Goal: Transaction & Acquisition: Book appointment/travel/reservation

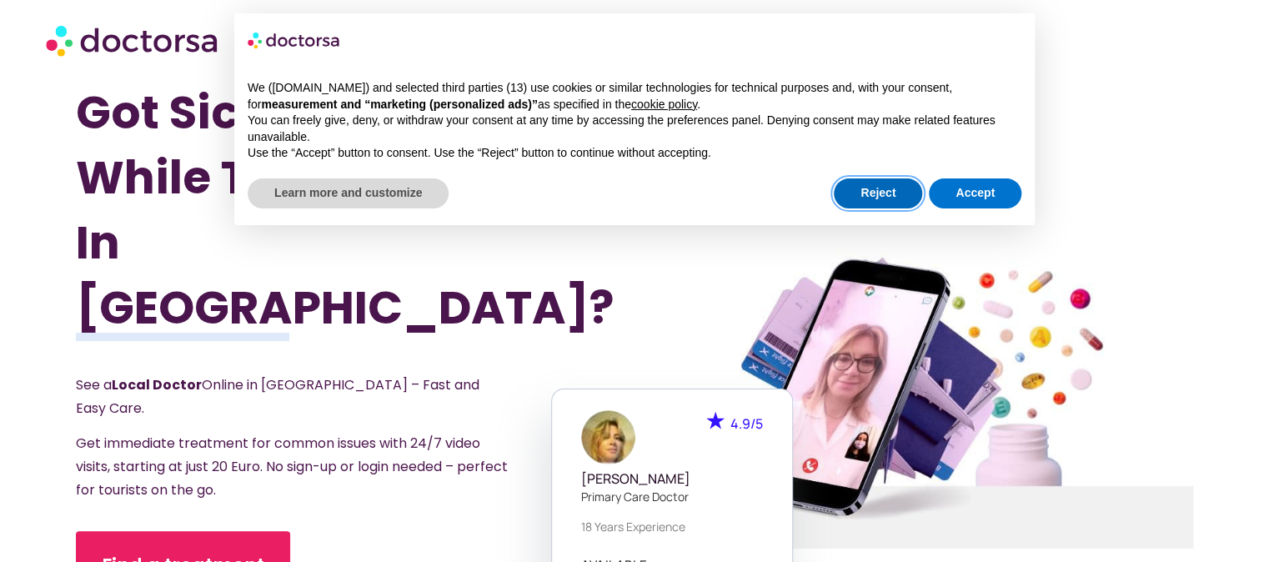
click at [880, 190] on button "Reject" at bounding box center [878, 193] width 88 height 30
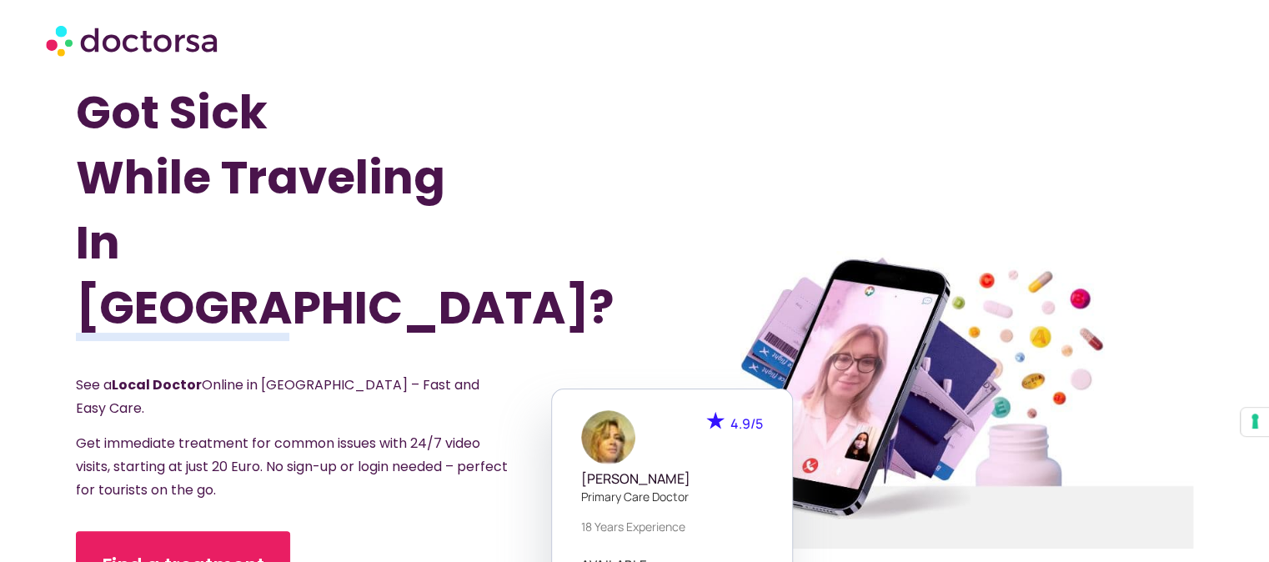
click at [593, 173] on div "Got Sick While Traveling In Germany? See a Local Doctor Online in Germany – Fas…" at bounding box center [355, 399] width 559 height 639
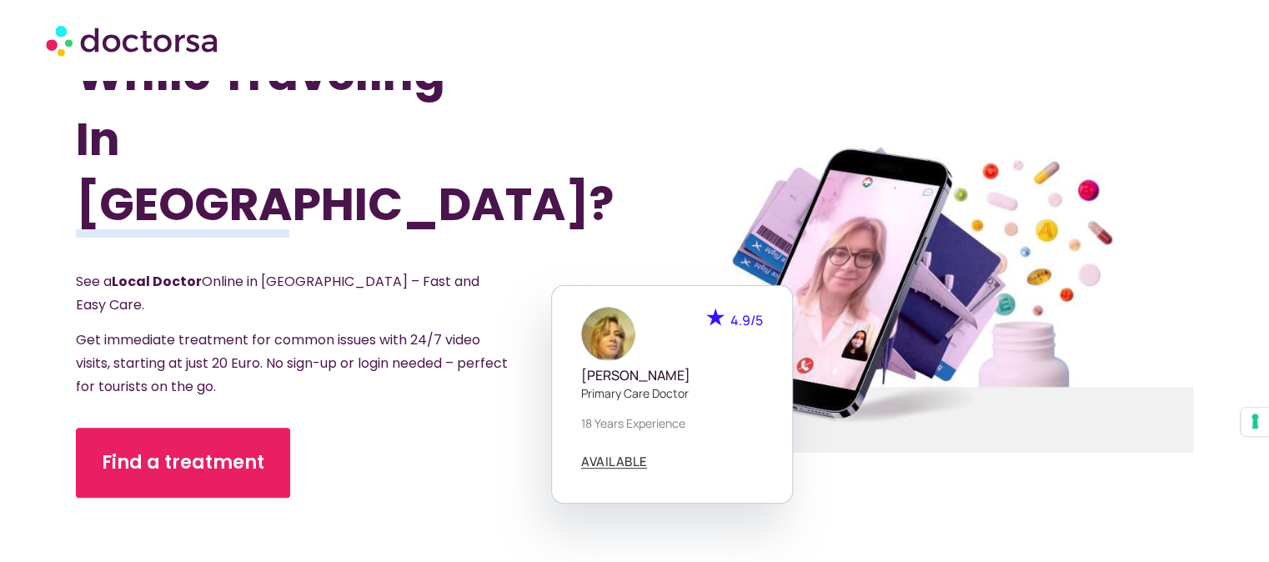
scroll to position [133, 0]
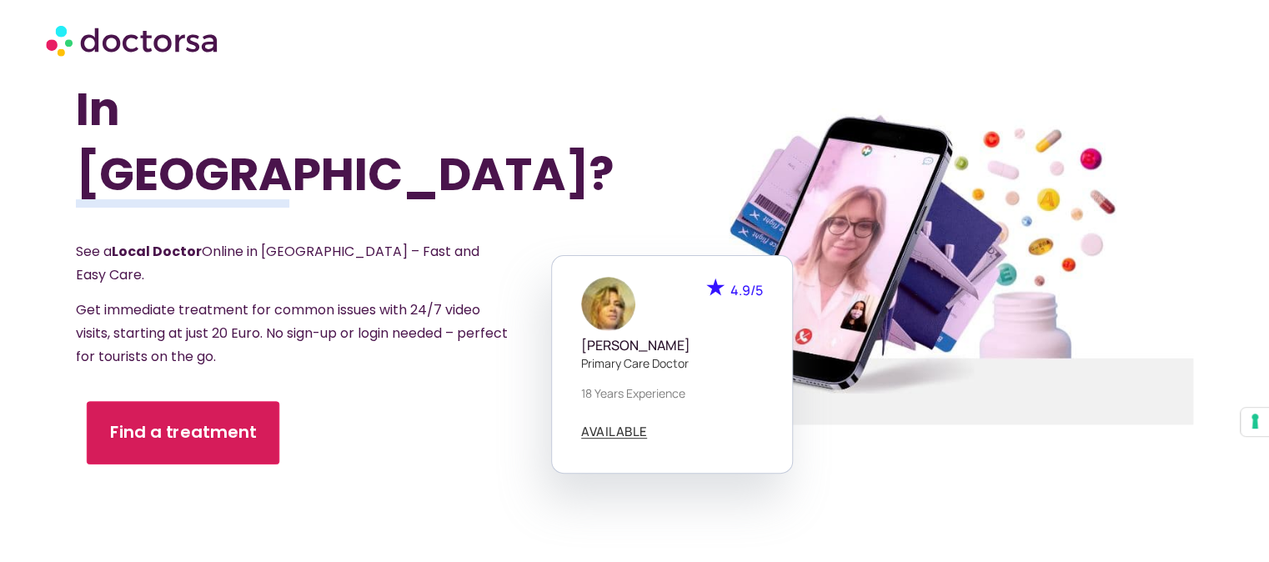
click at [176, 420] on span "Find a treatment" at bounding box center [183, 432] width 147 height 24
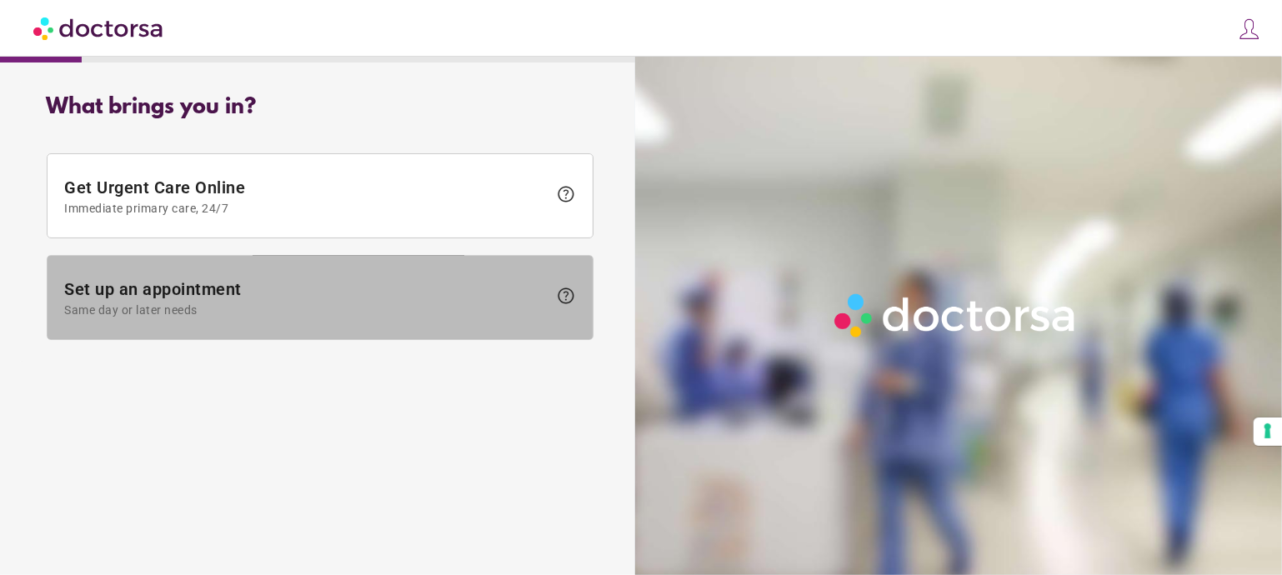
click at [278, 297] on span "Set up an appointment Same day or later needs" at bounding box center [305, 298] width 483 height 38
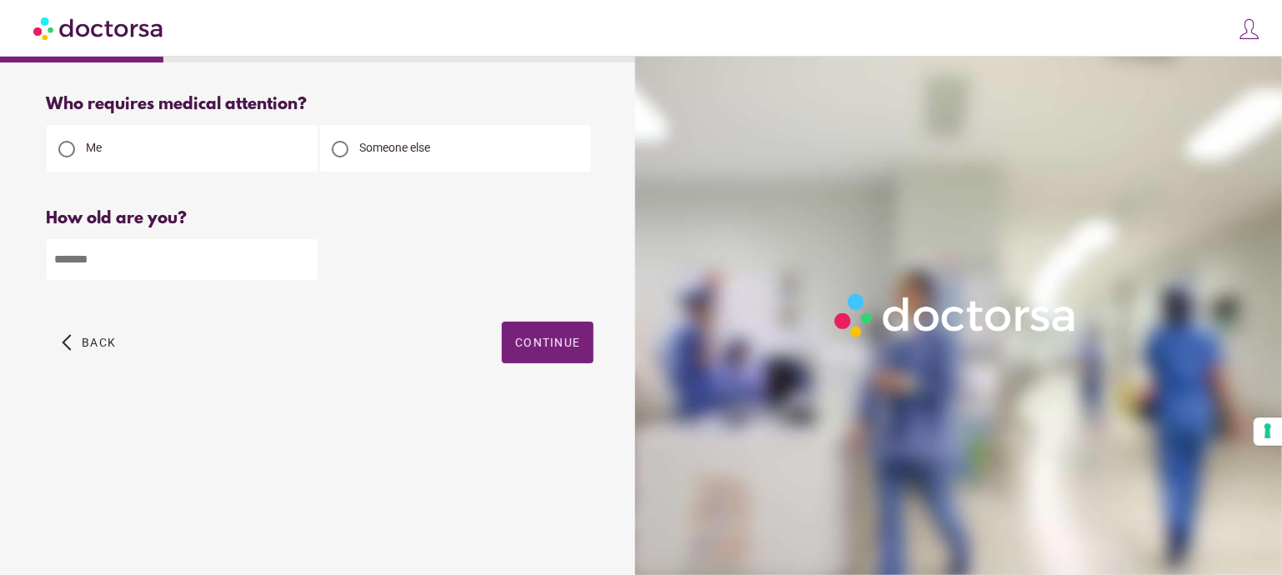
click at [217, 260] on input "number" at bounding box center [182, 259] width 271 height 41
type input "**"
click at [546, 347] on span "Continue" at bounding box center [547, 342] width 65 height 13
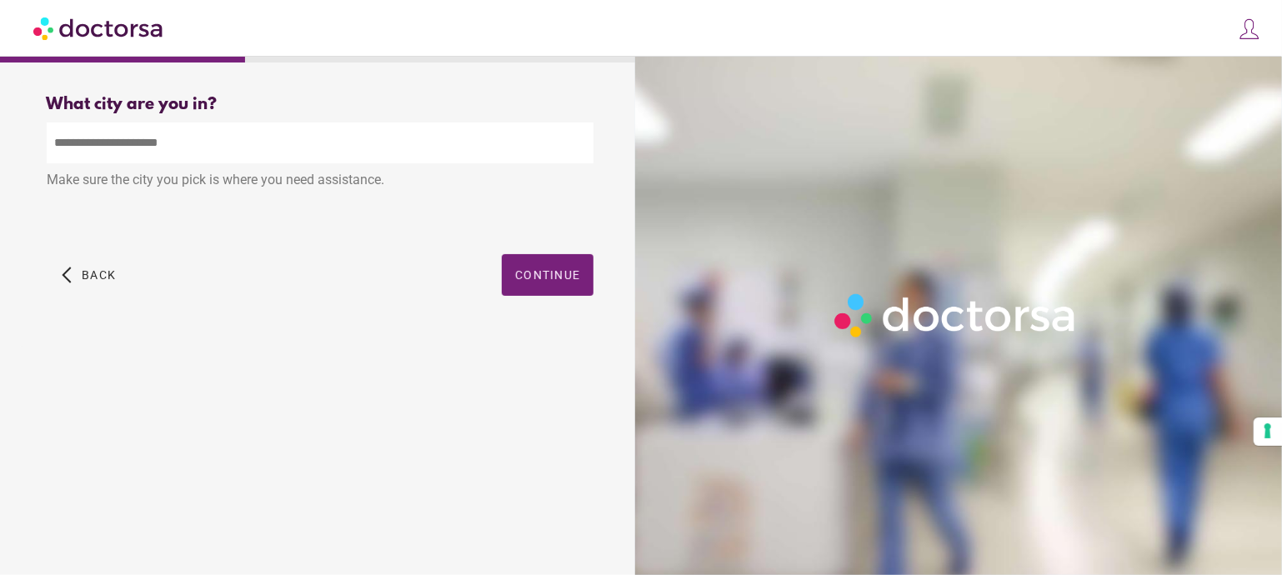
click at [186, 137] on input "text" at bounding box center [320, 143] width 547 height 41
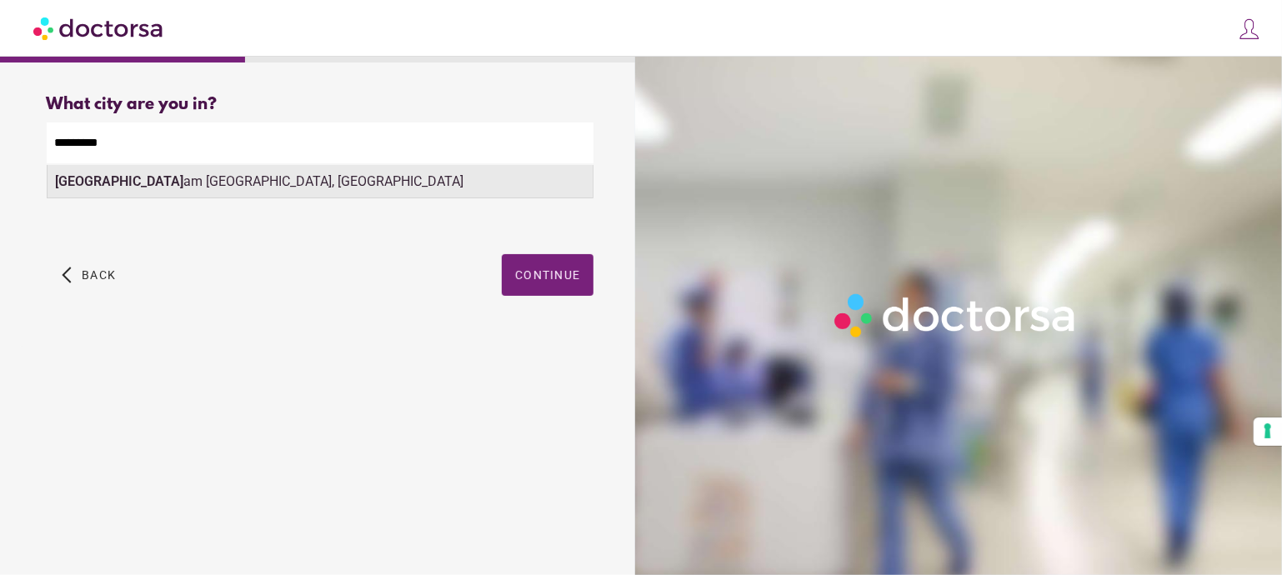
click at [218, 184] on div "[GEOGRAPHIC_DATA], [GEOGRAPHIC_DATA]" at bounding box center [320, 181] width 545 height 33
type input "**********"
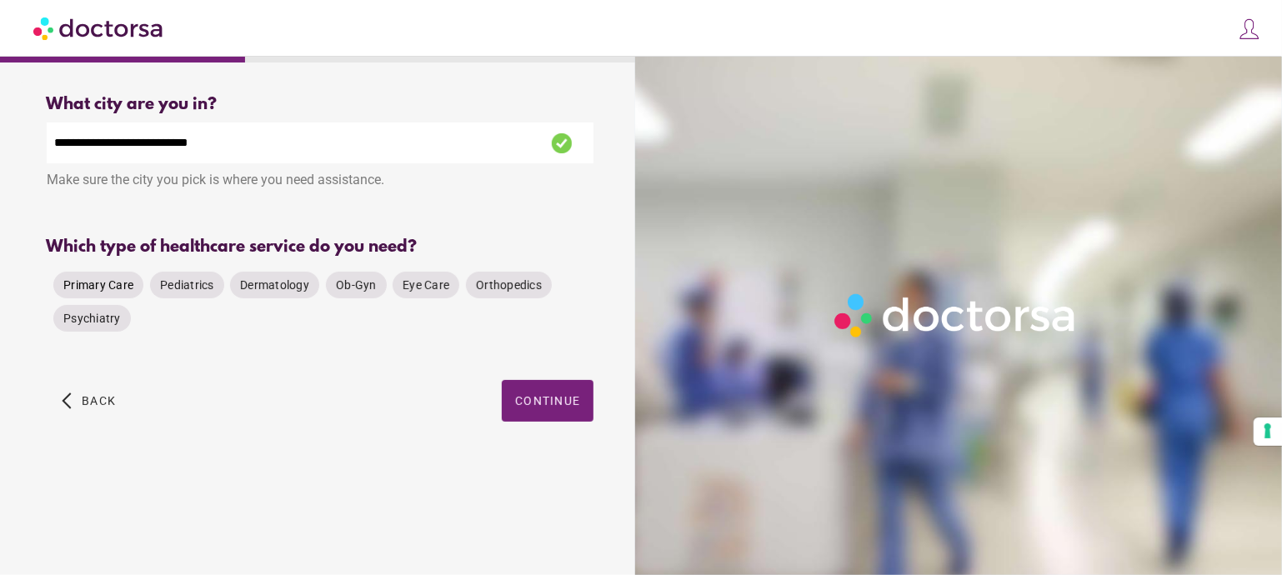
click at [118, 285] on span "Primary Care" at bounding box center [98, 284] width 70 height 13
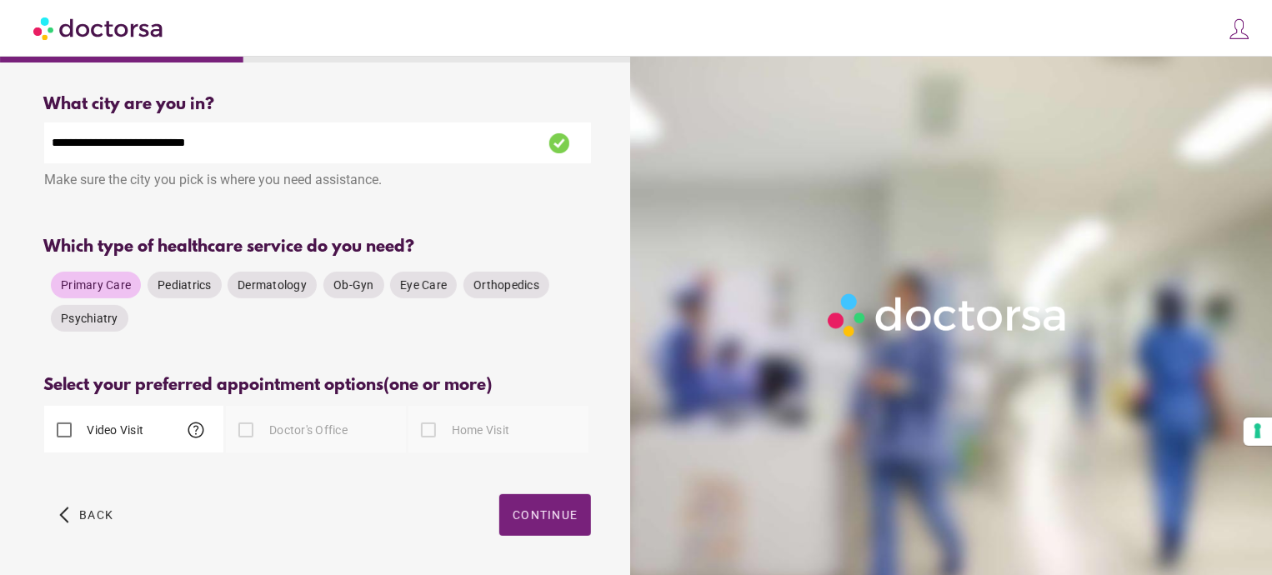
click at [373, 526] on div "arrow_back_ios Back Continue" at bounding box center [317, 527] width 547 height 67
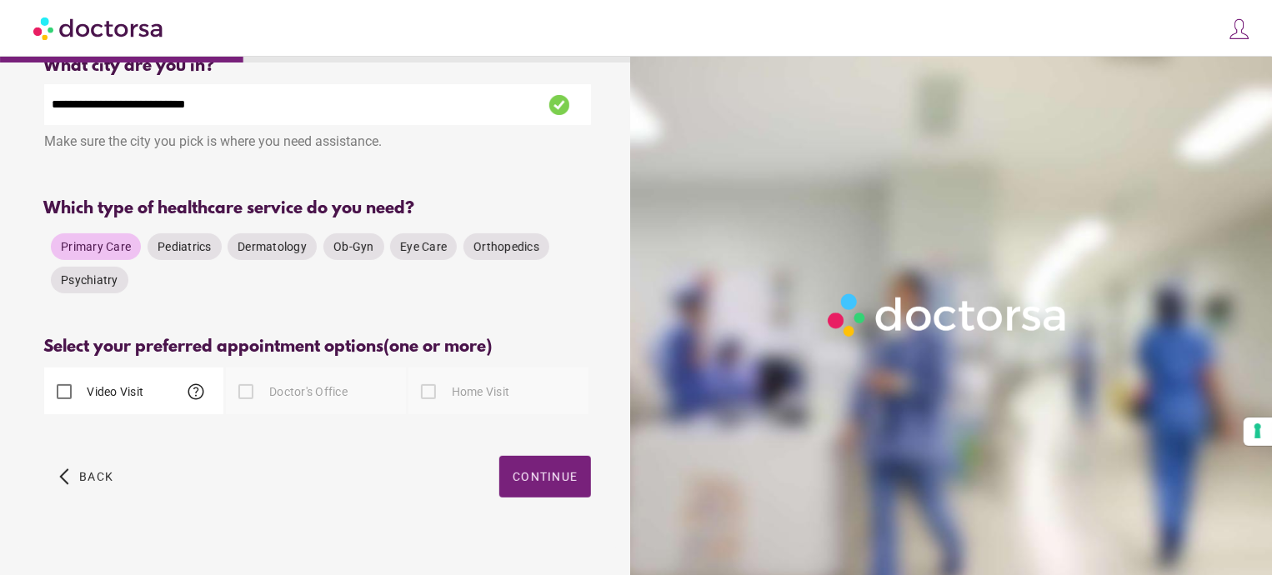
scroll to position [56, 0]
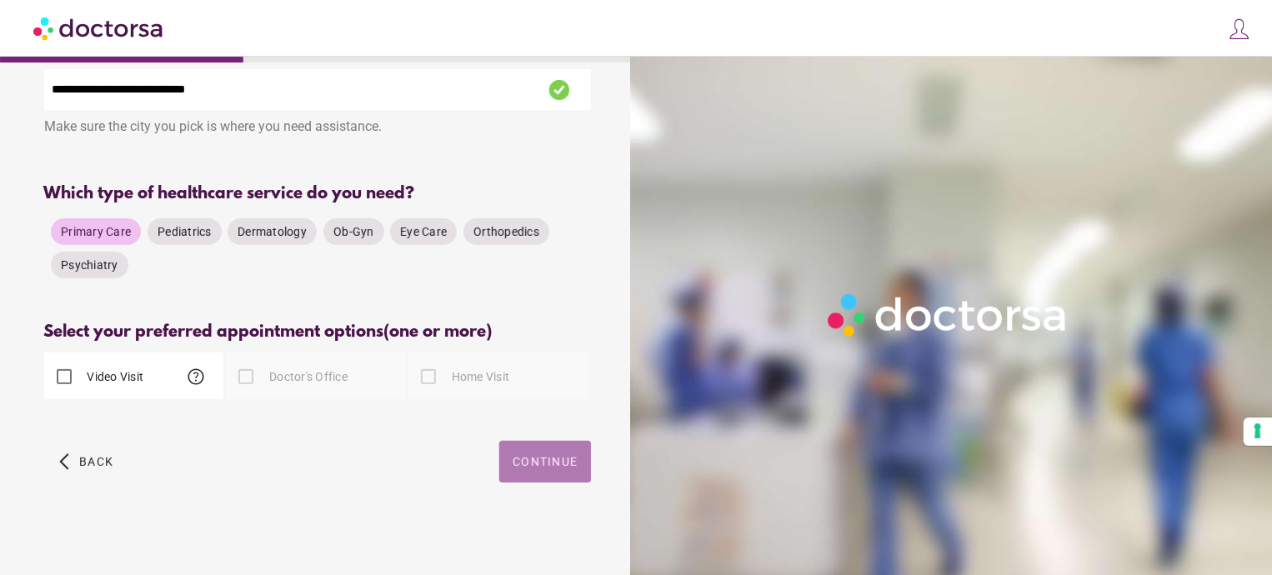
click at [570, 458] on span "Continue" at bounding box center [545, 461] width 65 height 13
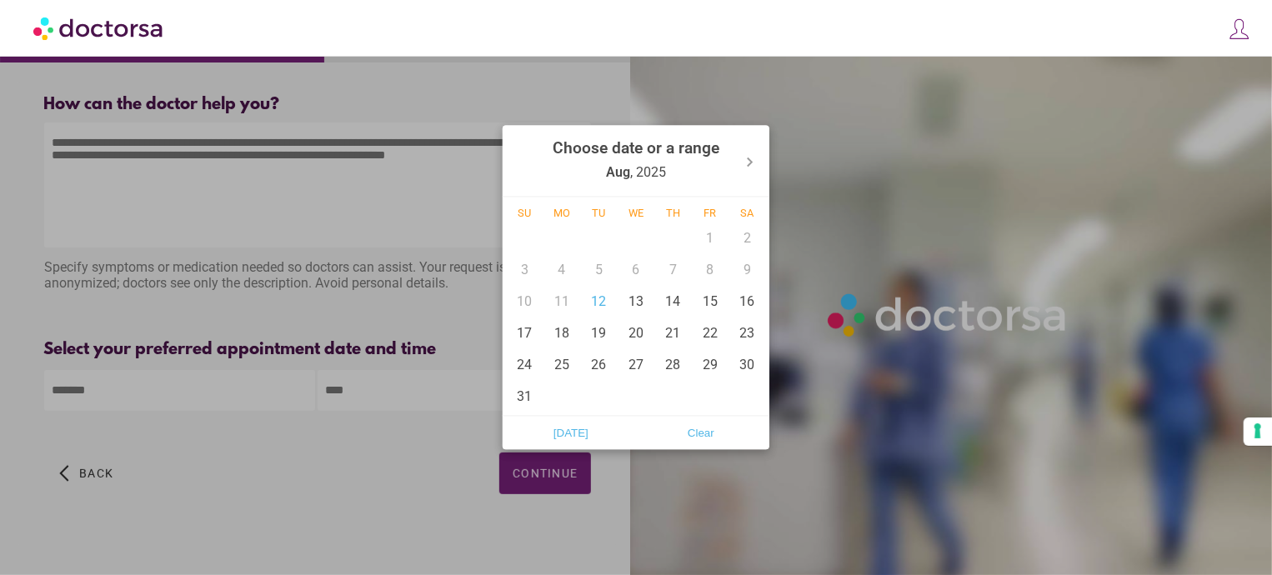
click at [108, 408] on body "**********" at bounding box center [636, 293] width 1272 height 587
click at [559, 331] on div "18" at bounding box center [563, 334] width 38 height 32
type input "******"
click at [406, 392] on div at bounding box center [636, 287] width 1272 height 575
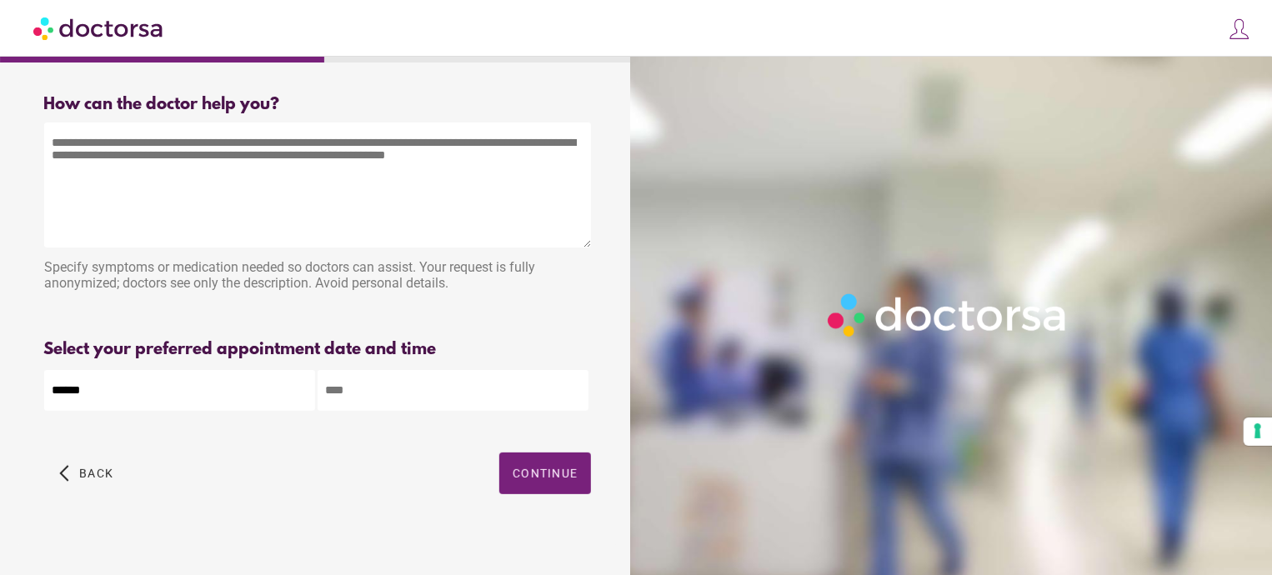
click at [406, 392] on input "text" at bounding box center [453, 390] width 271 height 41
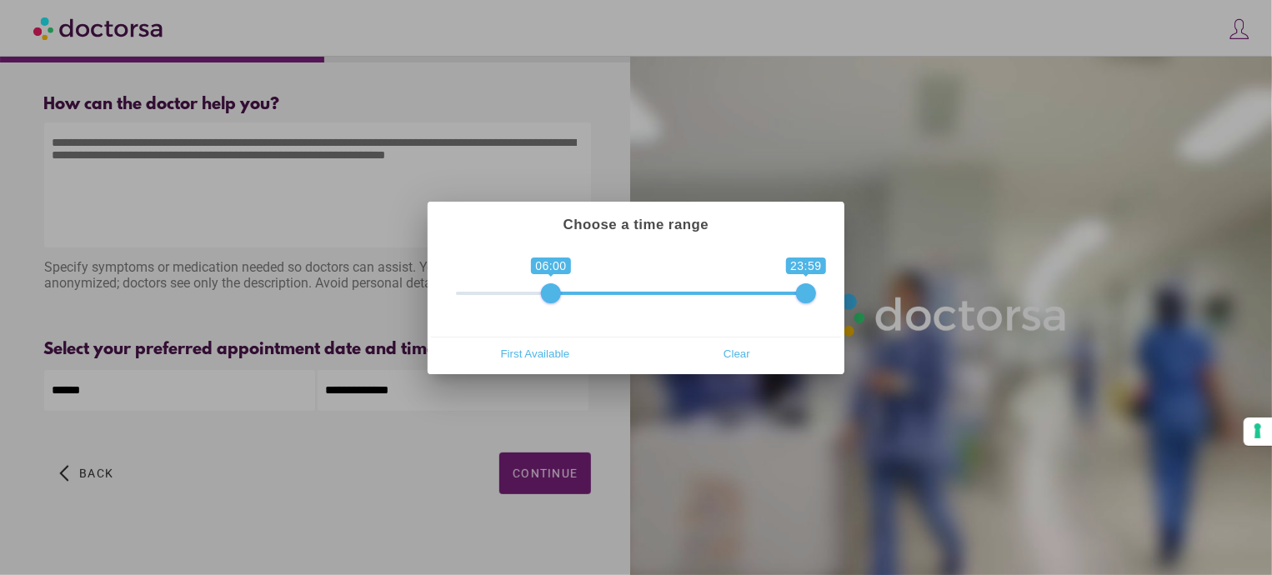
drag, startPoint x: 461, startPoint y: 298, endPoint x: 545, endPoint y: 298, distance: 84.2
click at [545, 298] on span at bounding box center [551, 293] width 20 height 20
type input "**********"
drag, startPoint x: 555, startPoint y: 293, endPoint x: 594, endPoint y: 293, distance: 39.2
click at [594, 293] on span at bounding box center [594, 293] width 20 height 20
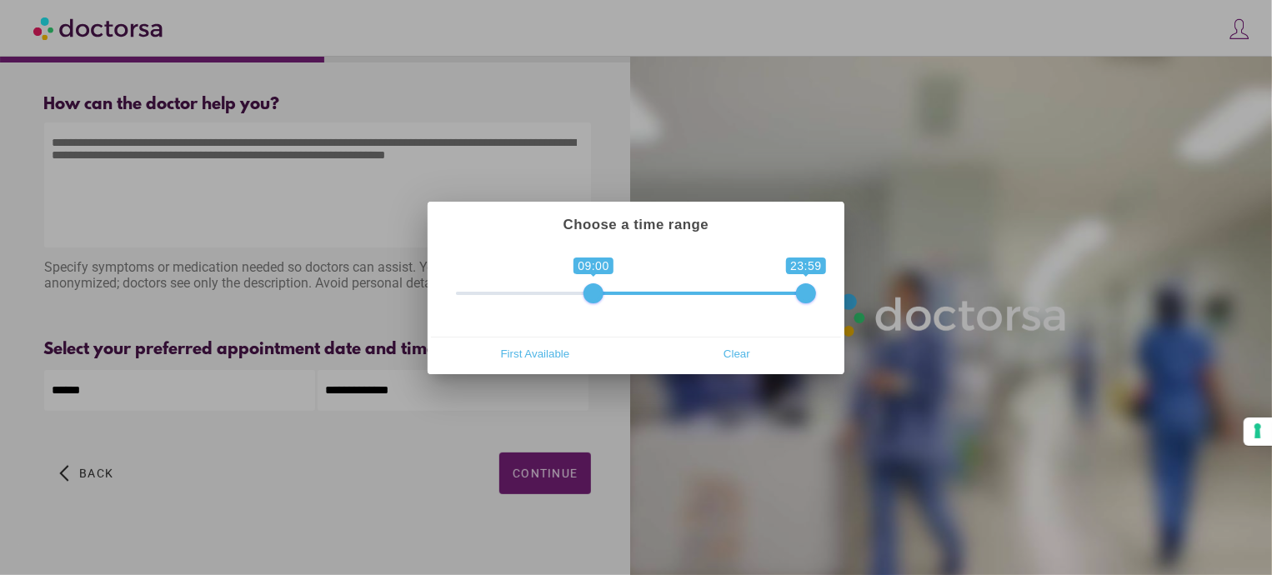
click at [548, 488] on div at bounding box center [636, 287] width 1272 height 575
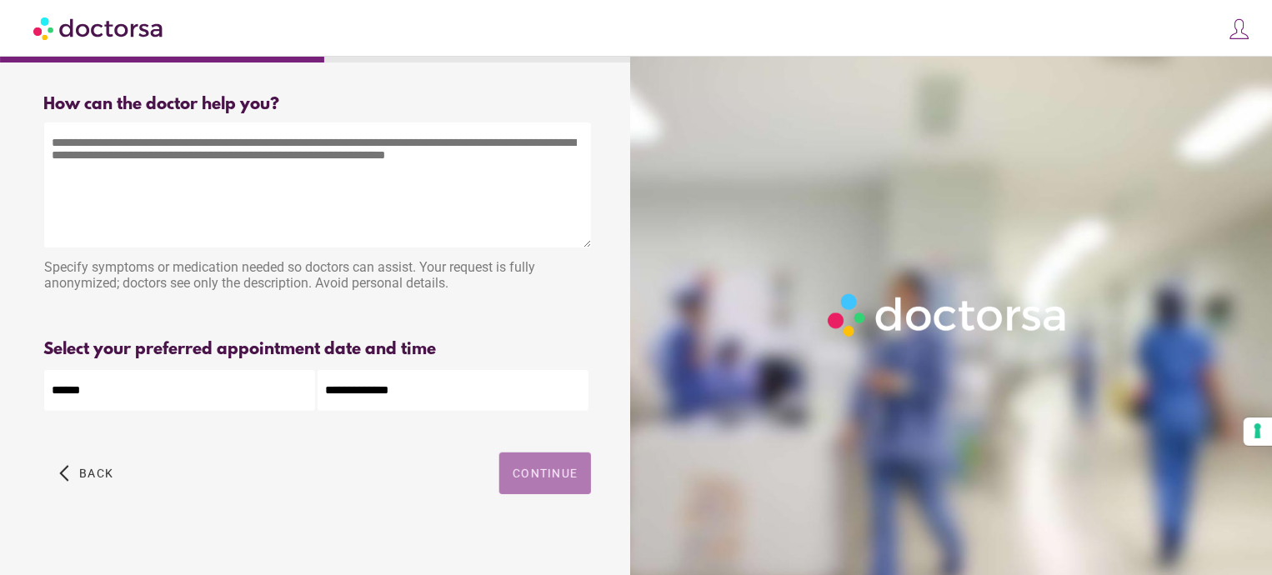
click at [548, 488] on span "button" at bounding box center [545, 474] width 92 height 42
